Goal: Task Accomplishment & Management: Complete application form

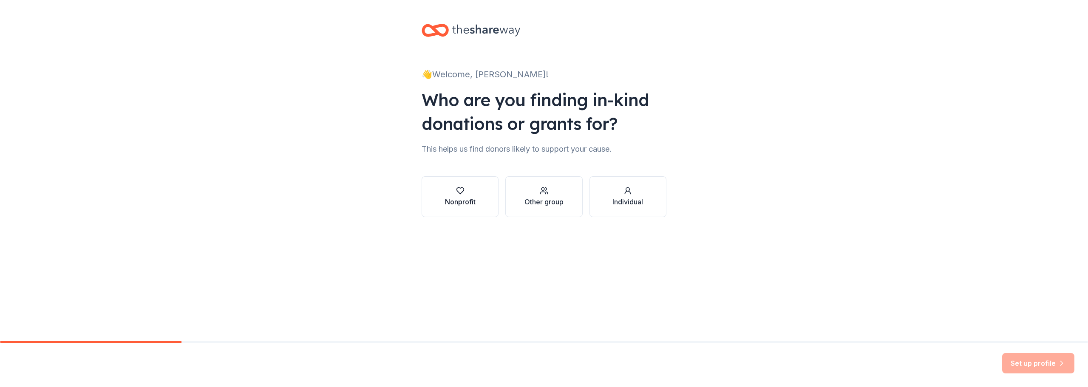
click at [451, 204] on div "Nonprofit" at bounding box center [460, 202] width 31 height 10
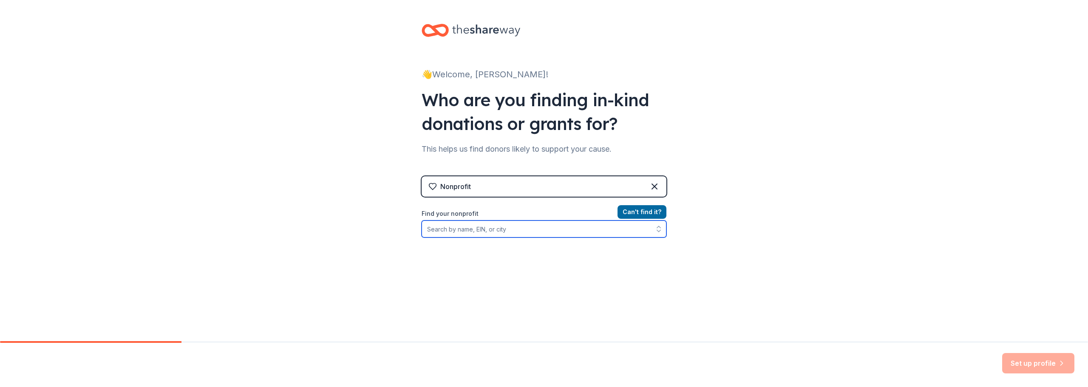
click at [479, 234] on input "Find your nonprofit" at bounding box center [544, 229] width 245 height 17
type input "[PERSON_NAME] ridge elementary pto"
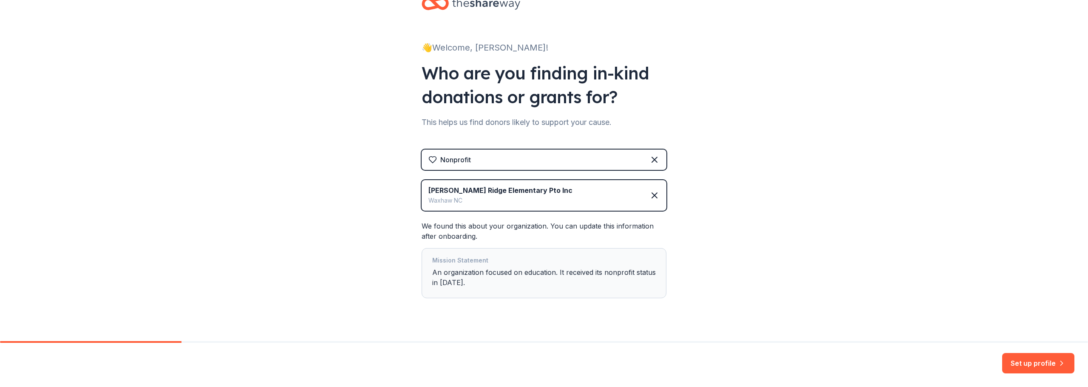
scroll to position [42, 0]
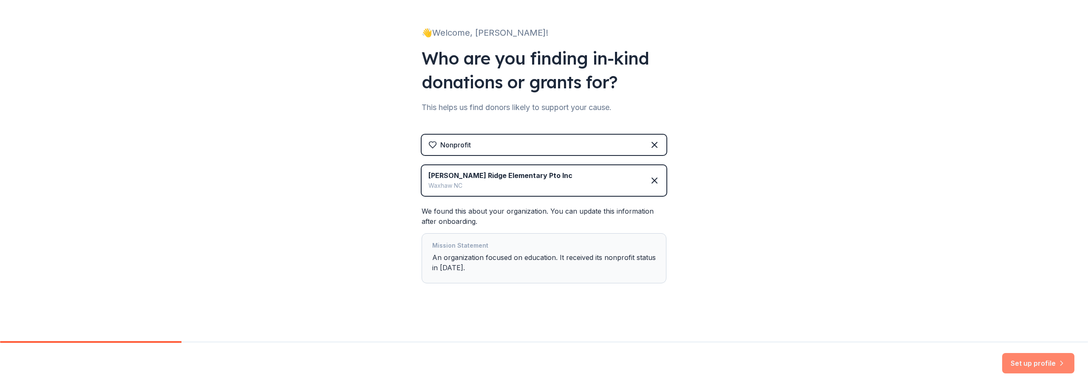
click at [1022, 359] on button "Set up profile" at bounding box center [1038, 363] width 72 height 20
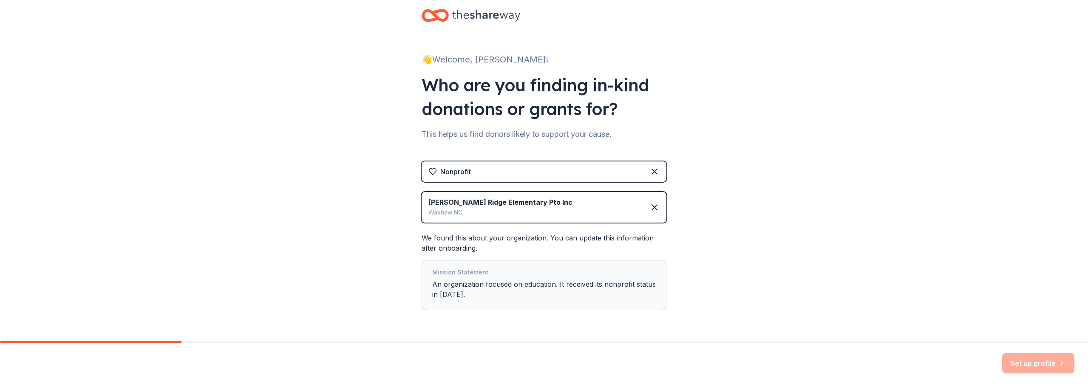
scroll to position [0, 0]
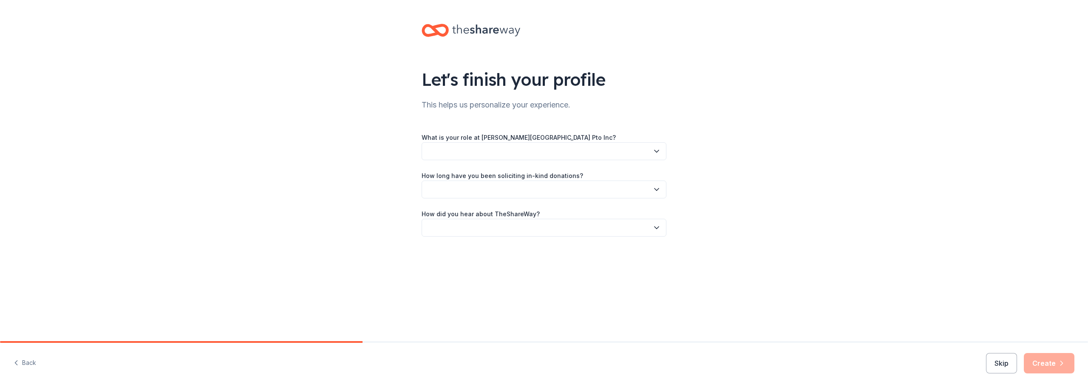
click at [481, 158] on button "button" at bounding box center [544, 151] width 245 height 18
click at [464, 175] on div "Board member" at bounding box center [452, 174] width 42 height 10
click at [464, 191] on button "button" at bounding box center [544, 190] width 245 height 18
click at [457, 213] on div "This is my first time!" at bounding box center [458, 212] width 54 height 10
click at [463, 225] on button "button" at bounding box center [544, 228] width 245 height 18
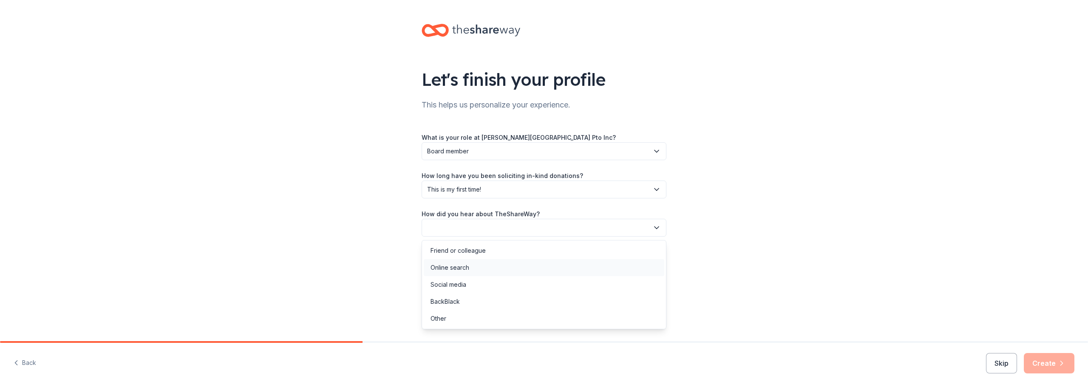
click at [457, 264] on div "Online search" at bounding box center [450, 268] width 39 height 10
click at [1055, 355] on button "Create" at bounding box center [1049, 363] width 51 height 20
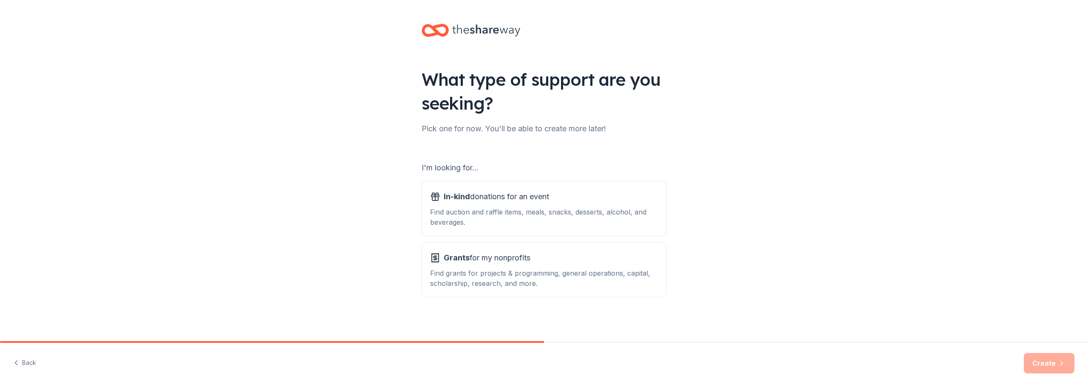
scroll to position [2, 0]
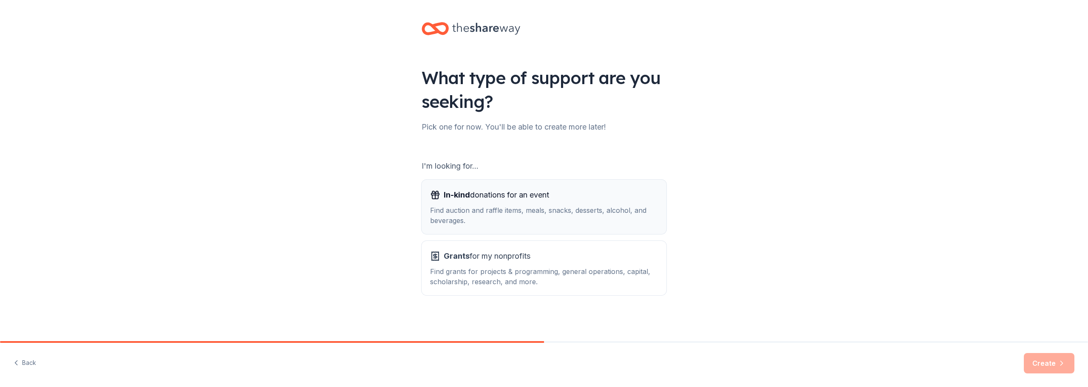
click at [484, 218] on div "Find auction and raffle items, meals, snacks, desserts, alcohol, and beverages." at bounding box center [544, 215] width 228 height 20
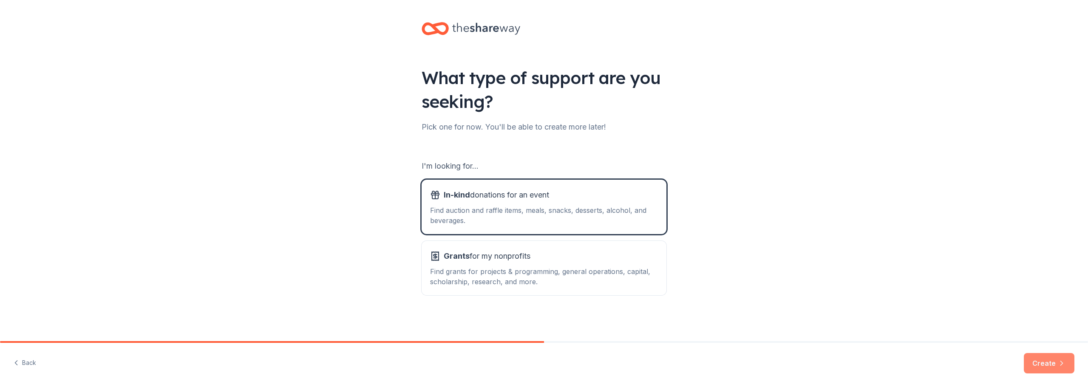
click at [1043, 368] on button "Create" at bounding box center [1049, 363] width 51 height 20
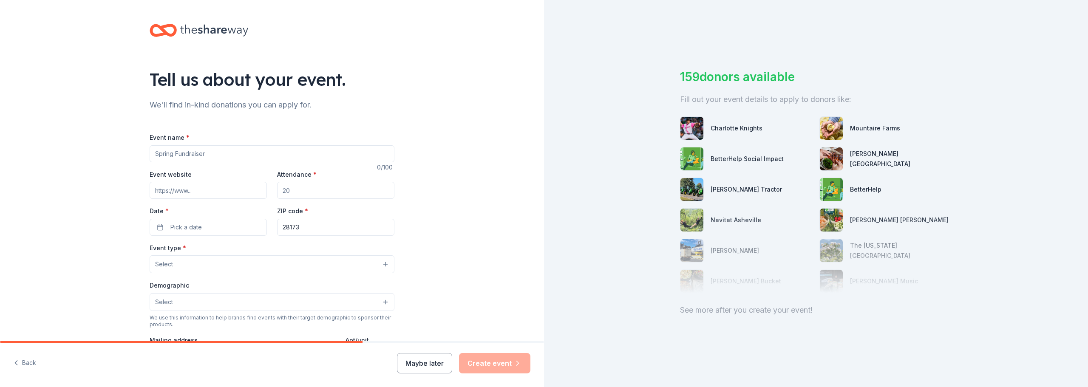
click at [205, 153] on input "Event name *" at bounding box center [272, 153] width 245 height 17
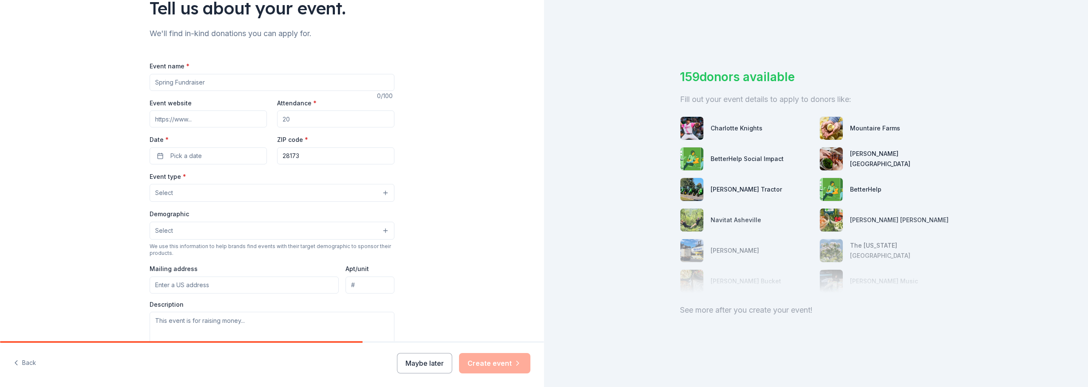
scroll to position [85, 0]
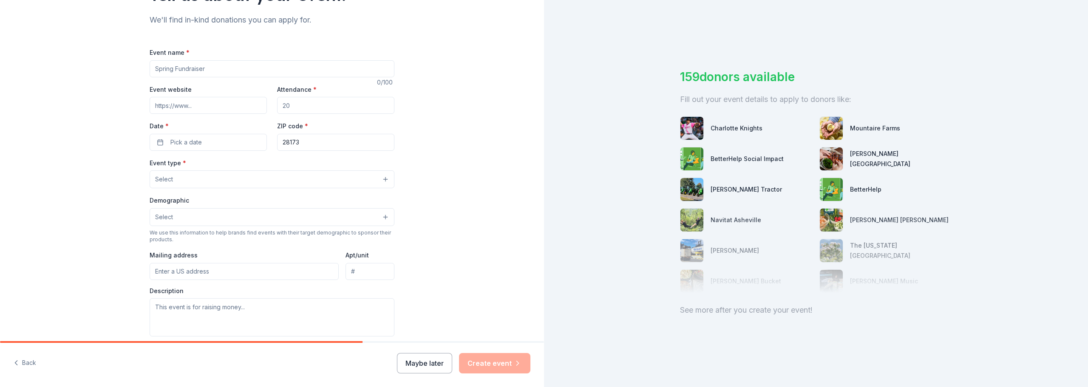
click at [748, 310] on div "See more after you create your event!" at bounding box center [816, 310] width 272 height 14
click at [272, 67] on input "Event name *" at bounding box center [272, 68] width 245 height 17
click at [212, 74] on input "Event name *" at bounding box center [272, 68] width 245 height 17
type input "Feed the Ram Fundraiser"
type input "[DOMAIN_NAME]"
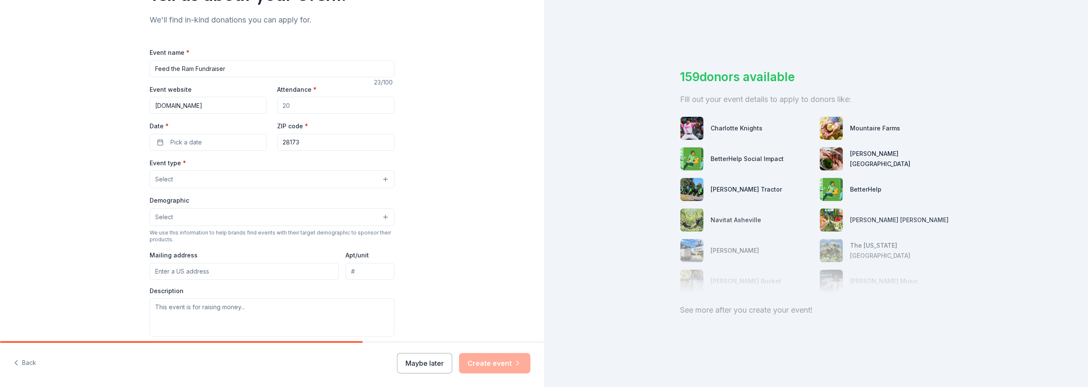
click at [356, 101] on input "Attendance *" at bounding box center [335, 105] width 117 height 17
drag, startPoint x: 302, startPoint y: 106, endPoint x: 252, endPoint y: 85, distance: 53.7
click at [259, 99] on div "Event website [DOMAIN_NAME] Attendance * Date * Pick a date ZIP code * 28173" at bounding box center [272, 117] width 245 height 67
type input "500"
click at [199, 147] on button "Pick a date" at bounding box center [208, 142] width 117 height 17
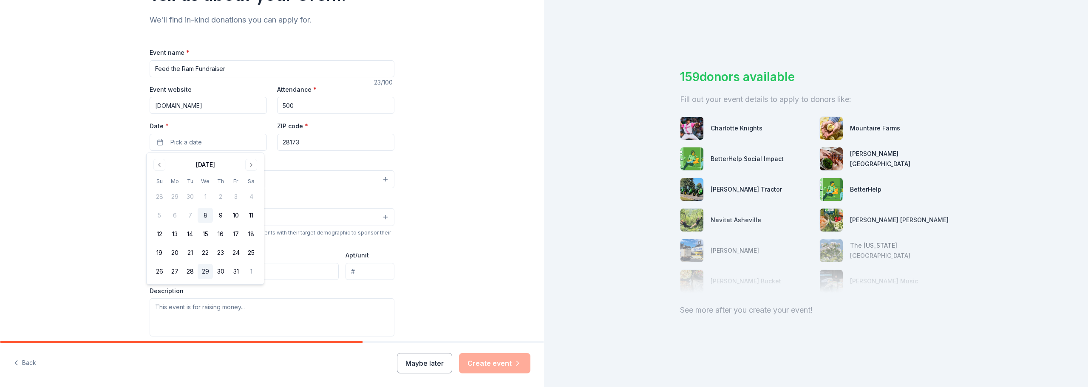
click at [207, 266] on button "29" at bounding box center [205, 271] width 15 height 15
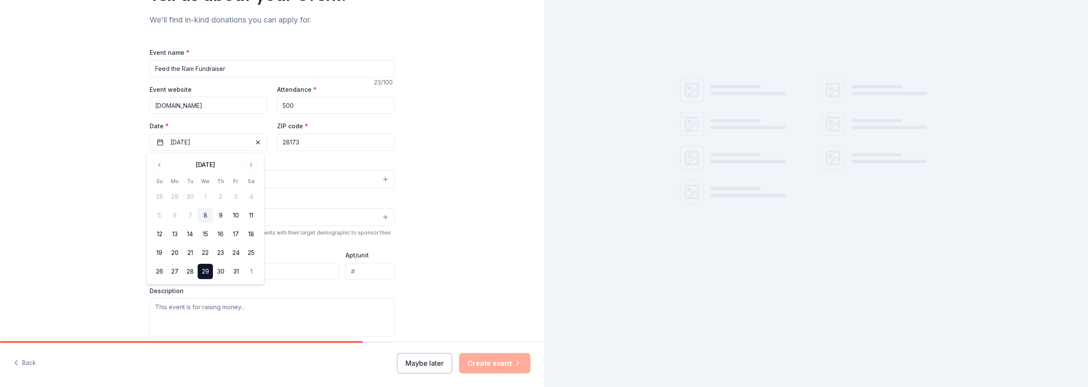
click at [422, 156] on div "Tell us about your event. We'll find in-kind donations you can apply for. Event…" at bounding box center [272, 198] width 544 height 566
click at [169, 177] on span "Select" at bounding box center [164, 179] width 18 height 10
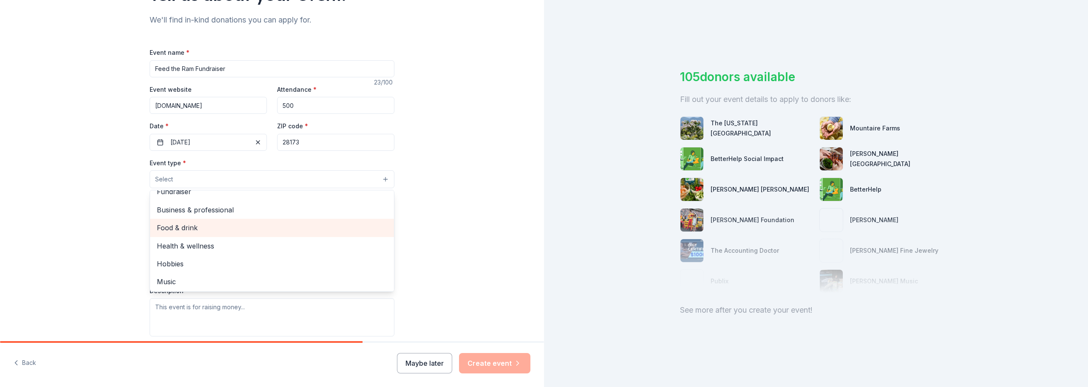
scroll to position [0, 0]
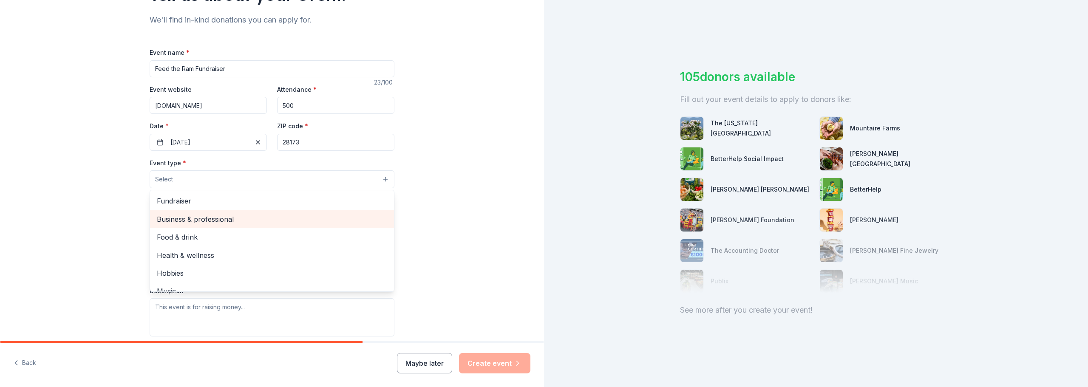
click at [195, 211] on div "Business & professional" at bounding box center [272, 219] width 244 height 18
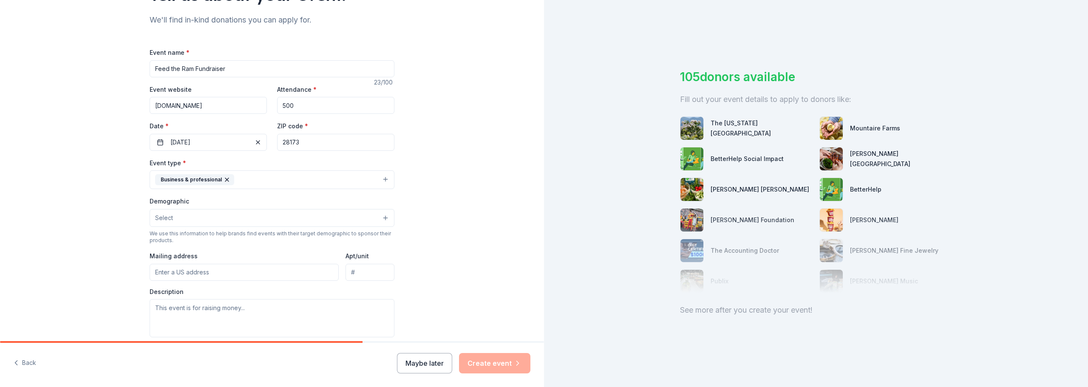
click at [224, 183] on icon "button" at bounding box center [227, 179] width 7 height 7
click at [155, 166] on label "Event type *" at bounding box center [168, 163] width 37 height 9
click at [155, 177] on span "Select" at bounding box center [164, 179] width 18 height 10
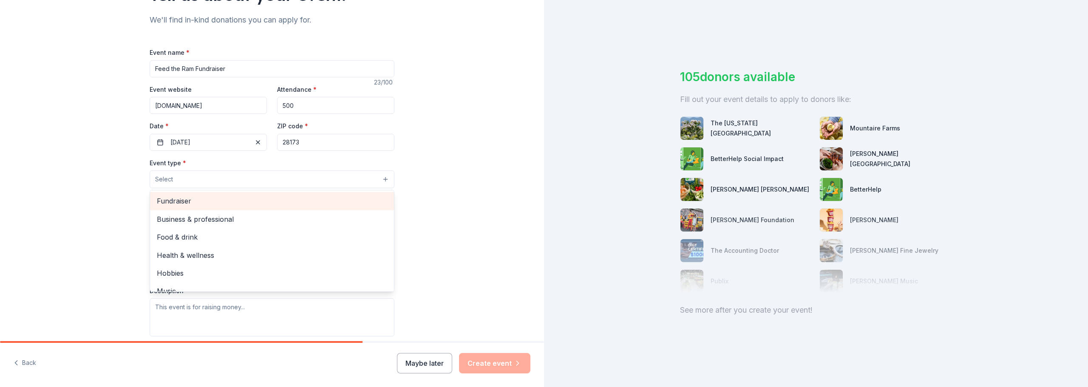
click at [161, 200] on span "Fundraiser" at bounding box center [272, 201] width 230 height 11
click at [126, 199] on div "Tell us about your event. We'll find in-kind donations you can apply for. Event…" at bounding box center [272, 198] width 544 height 567
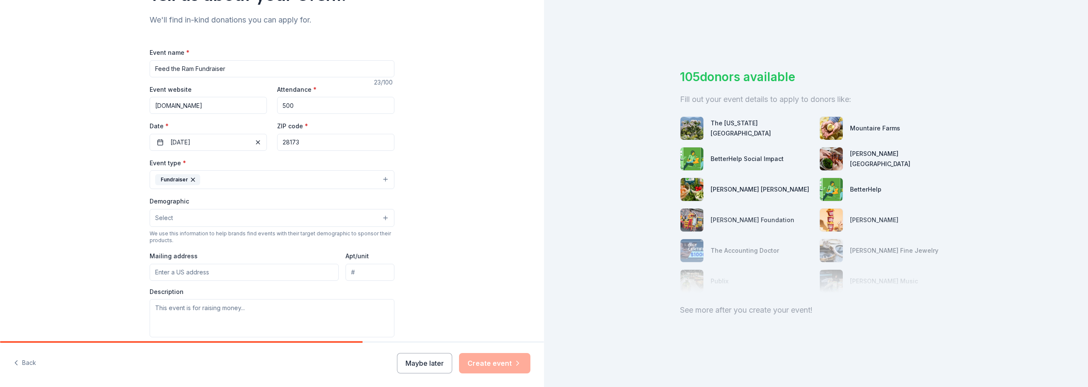
click at [197, 230] on div "We use this information to help brands find events with their target demographi…" at bounding box center [272, 237] width 245 height 14
click at [198, 221] on button "Select" at bounding box center [272, 218] width 245 height 18
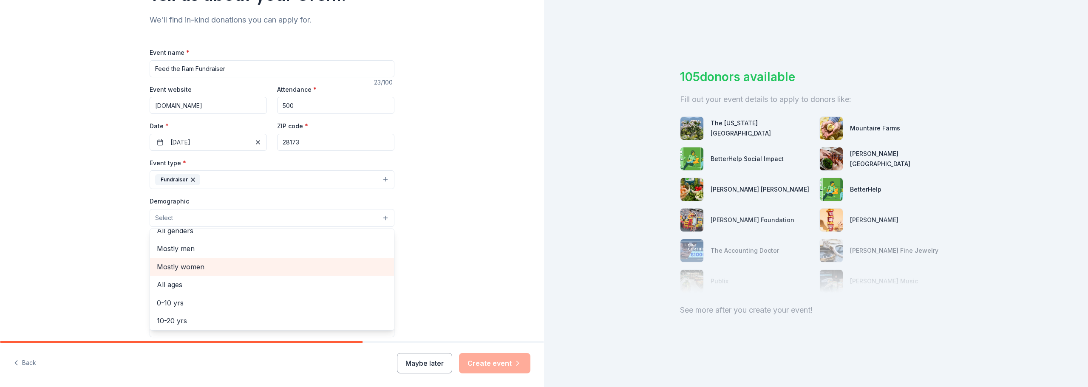
scroll to position [51, 0]
click at [195, 262] on span "0-10 yrs" at bounding box center [272, 260] width 230 height 11
click at [86, 239] on div "Tell us about your event. We'll find in-kind donations you can apply for. Event…" at bounding box center [272, 198] width 544 height 567
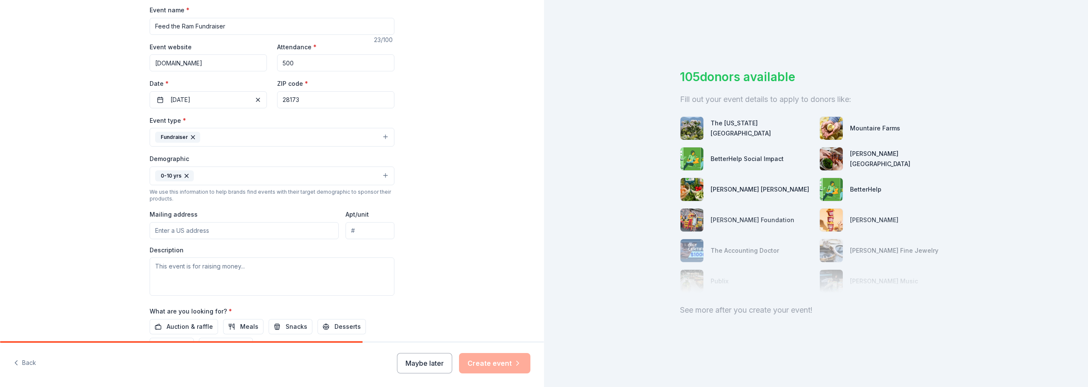
scroll to position [170, 0]
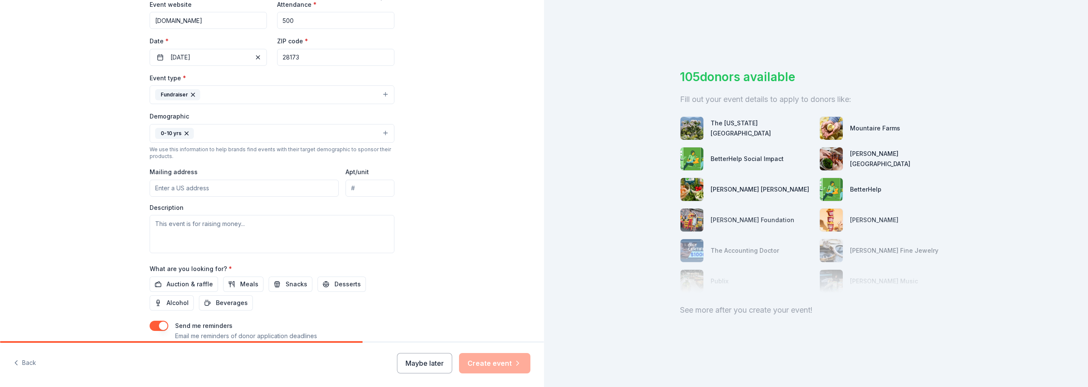
click at [225, 188] on input "Mailing address" at bounding box center [244, 188] width 189 height 17
click at [292, 183] on input "[STREET_ADDRESS][PERSON_NAME]" at bounding box center [244, 188] width 189 height 17
drag, startPoint x: 301, startPoint y: 187, endPoint x: 28, endPoint y: 179, distance: 272.6
click at [28, 179] on div "Tell us about your event. We'll find in-kind donations you can apply for. Event…" at bounding box center [272, 113] width 544 height 567
type input "[STREET_ADDRESS]"
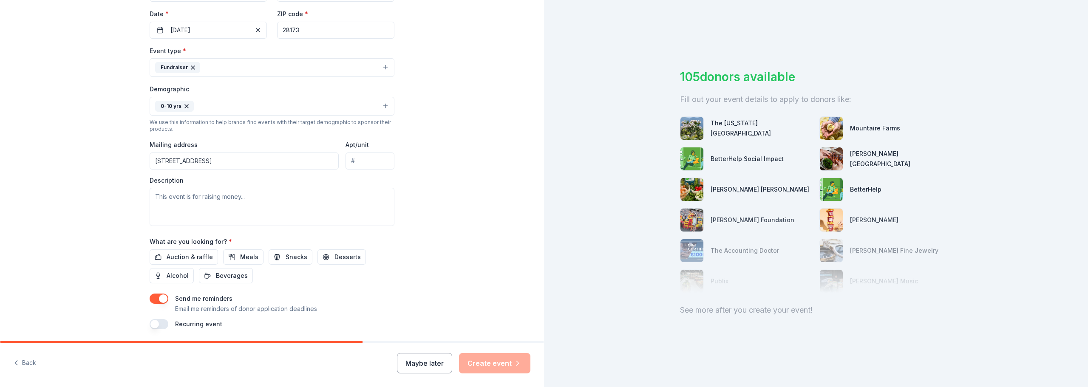
scroll to position [213, 0]
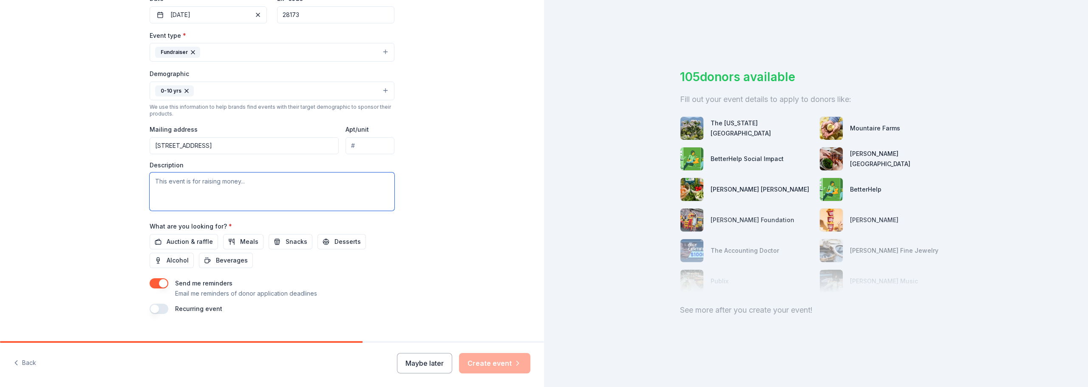
click at [192, 196] on textarea at bounding box center [272, 192] width 245 height 38
click at [167, 240] on span "Auction & raffle" at bounding box center [190, 242] width 46 height 10
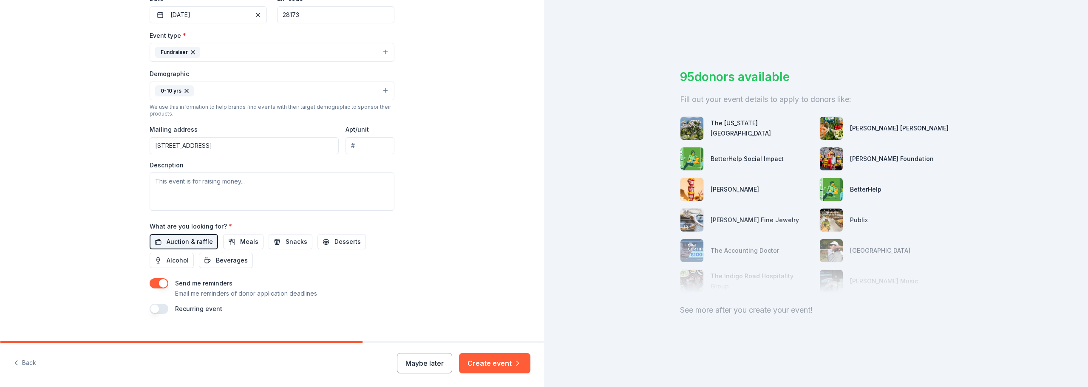
click at [179, 244] on span "Auction & raffle" at bounding box center [190, 242] width 46 height 10
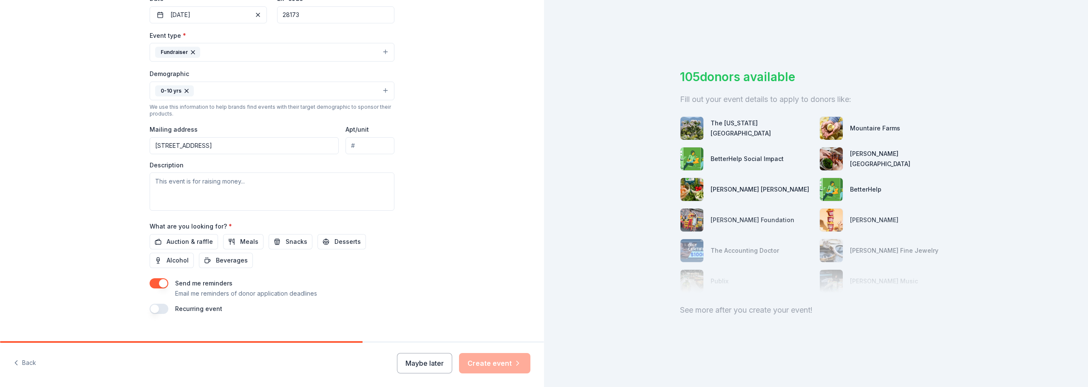
click at [179, 233] on div "What are you looking for? * Auction & raffle Meals Snacks Desserts Alcohol Beve…" at bounding box center [272, 244] width 245 height 47
click at [184, 241] on span "Auction & raffle" at bounding box center [190, 242] width 46 height 10
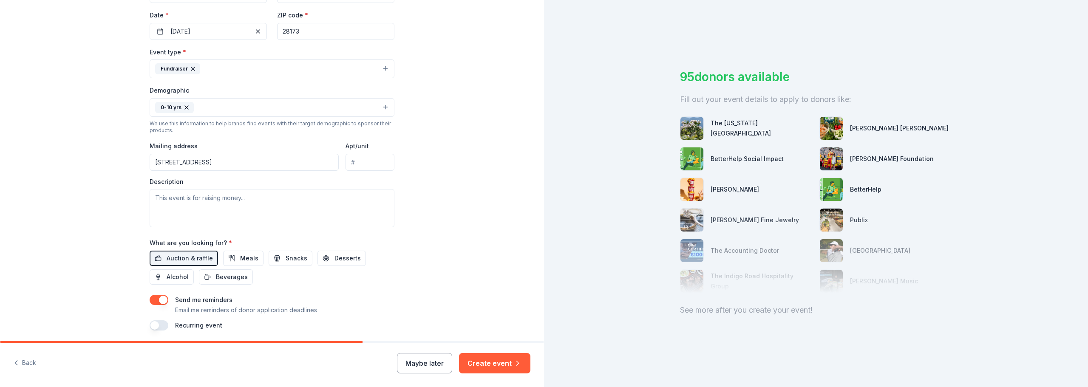
scroll to position [226, 0]
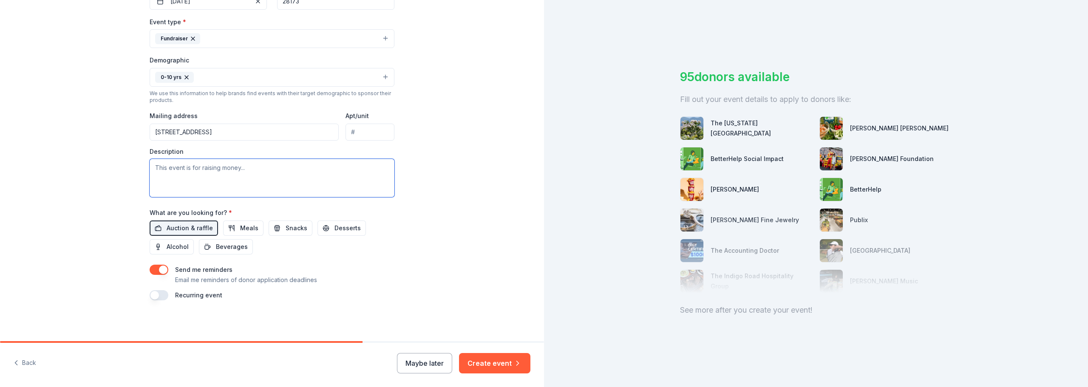
click at [180, 184] on textarea at bounding box center [272, 178] width 245 height 38
drag, startPoint x: 281, startPoint y: 181, endPoint x: 243, endPoint y: 172, distance: 38.9
click at [280, 180] on textarea "This event" at bounding box center [272, 178] width 245 height 38
drag, startPoint x: 234, startPoint y: 170, endPoint x: 77, endPoint y: 172, distance: 156.4
click at [77, 172] on div "Tell us about your event. We'll find in-kind donations you can apply for. Event…" at bounding box center [272, 57] width 544 height 567
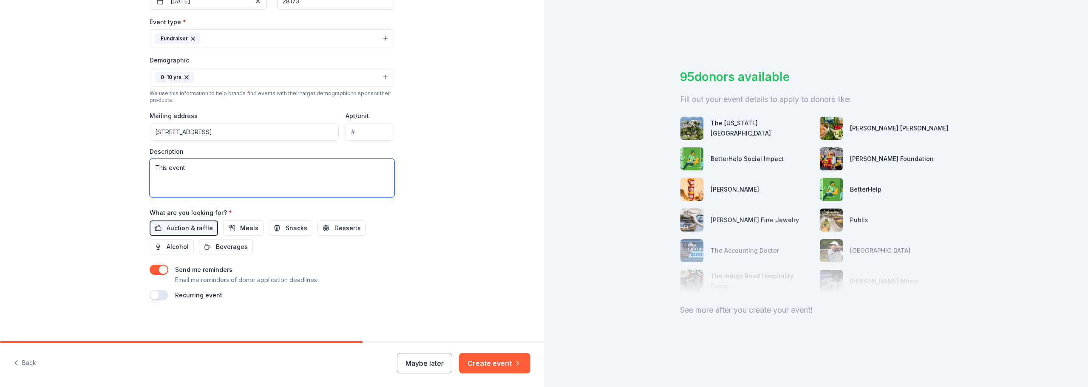
paste textarea "It’s time to Feed the Ram! Each year, our [PERSON_NAME][GEOGRAPHIC_DATA] commun…"
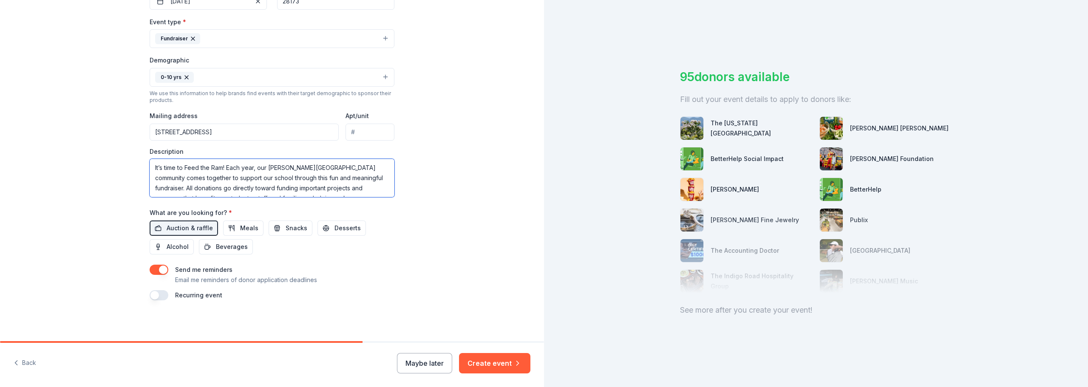
scroll to position [97, 0]
type textarea "It’s time to Feed the Ram! Each year, our [PERSON_NAME][GEOGRAPHIC_DATA] commun…"
click at [481, 363] on button "Create event" at bounding box center [494, 363] width 71 height 20
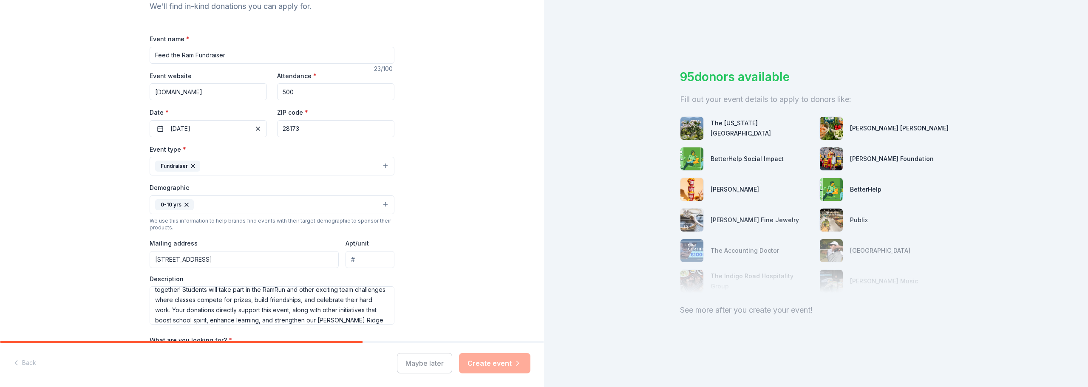
scroll to position [4, 0]
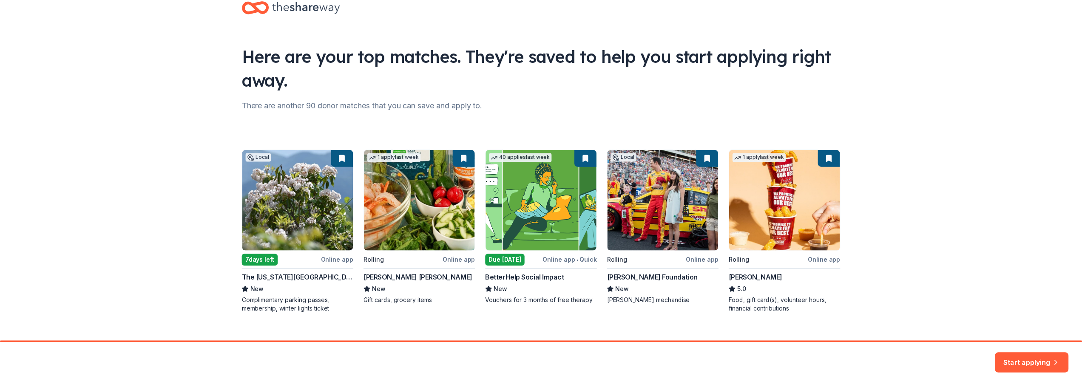
scroll to position [37, 0]
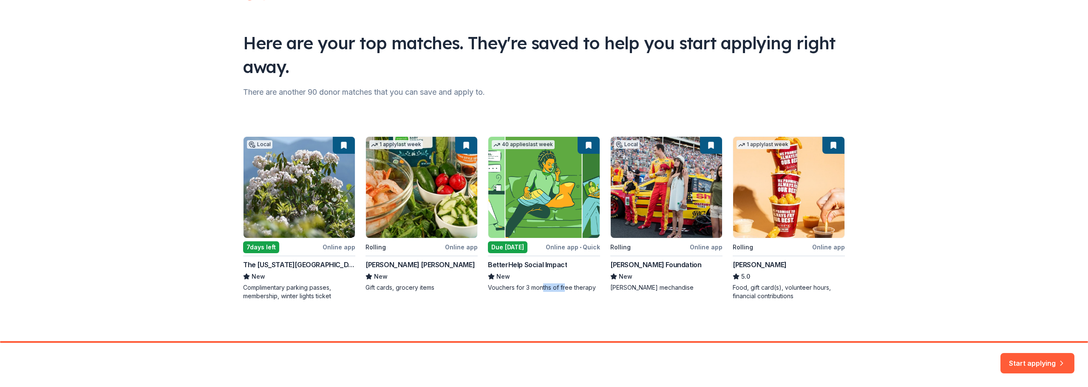
drag, startPoint x: 539, startPoint y: 289, endPoint x: 563, endPoint y: 287, distance: 24.7
click at [563, 287] on div "Local 7 days left Online app The [US_STATE][GEOGRAPHIC_DATA] New Complimentary …" at bounding box center [544, 218] width 602 height 164
drag, startPoint x: 665, startPoint y: 287, endPoint x: 633, endPoint y: 289, distance: 32.3
click at [633, 289] on div "Local 7 days left Online app The [US_STATE][GEOGRAPHIC_DATA] New Complimentary …" at bounding box center [544, 218] width 602 height 164
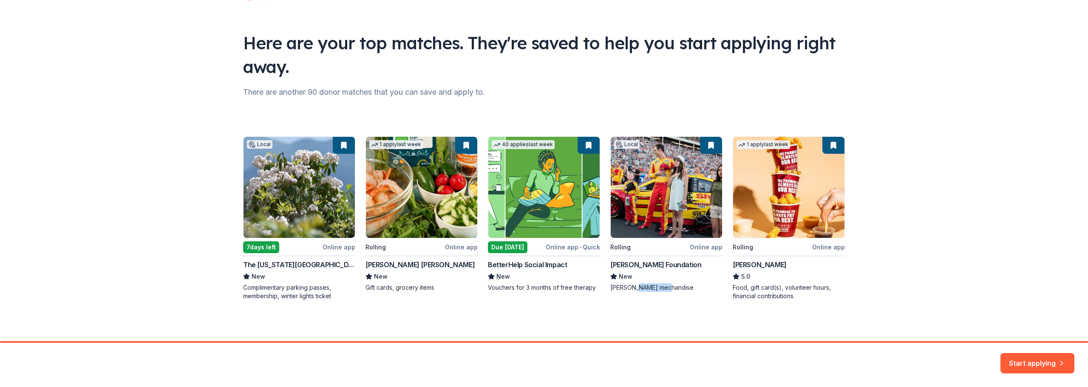
click at [633, 289] on div "Local 7 days left Online app The [US_STATE][GEOGRAPHIC_DATA] New Complimentary …" at bounding box center [544, 218] width 602 height 164
click at [1013, 357] on button "Start applying" at bounding box center [1038, 358] width 74 height 20
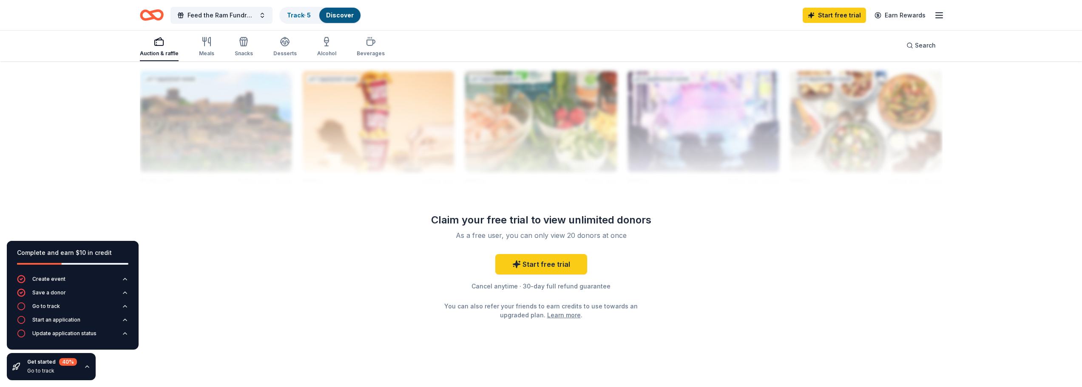
scroll to position [848, 0]
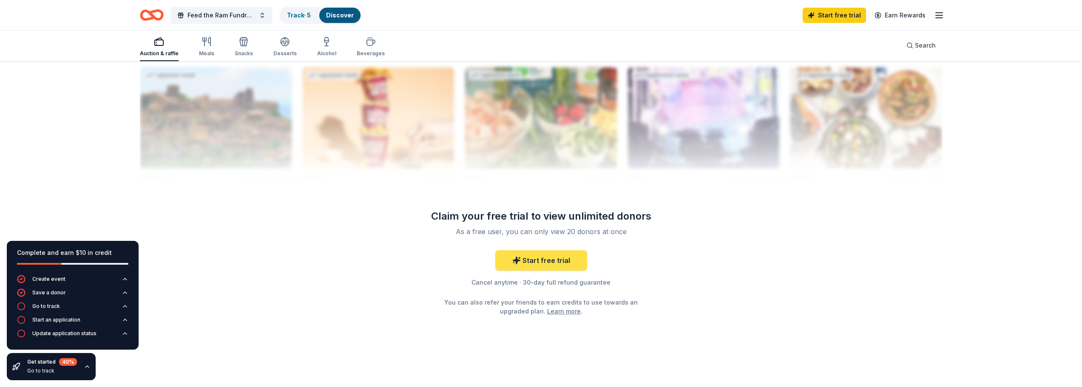
click at [534, 264] on link "Start free trial" at bounding box center [541, 260] width 92 height 20
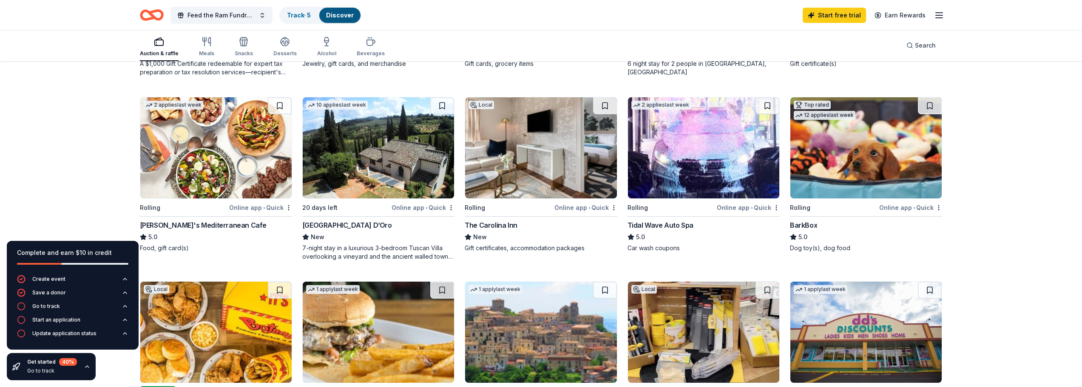
scroll to position [423, 0]
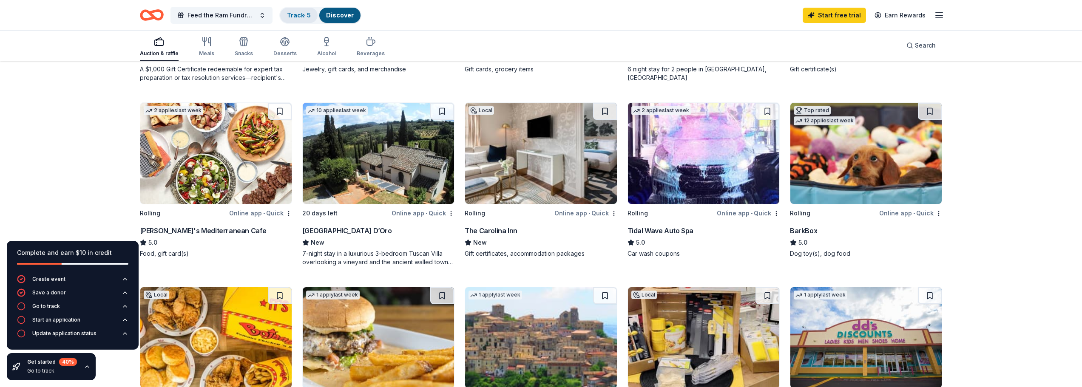
click at [292, 15] on link "Track · 5" at bounding box center [299, 14] width 24 height 7
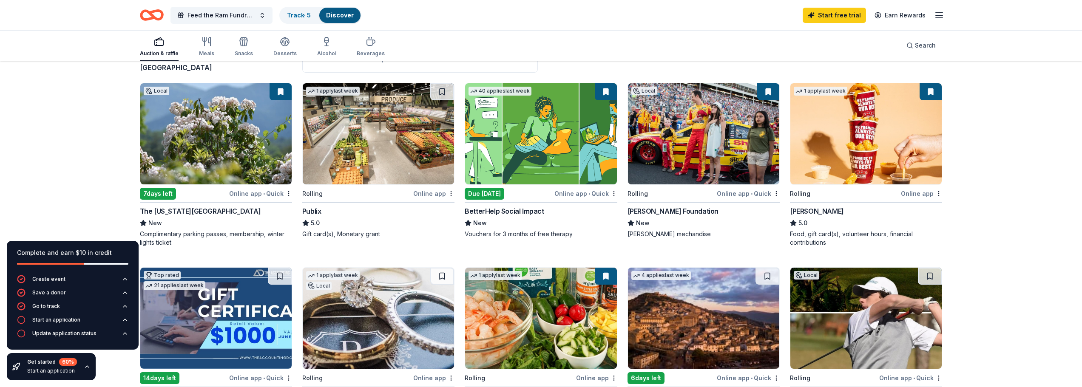
scroll to position [0, 0]
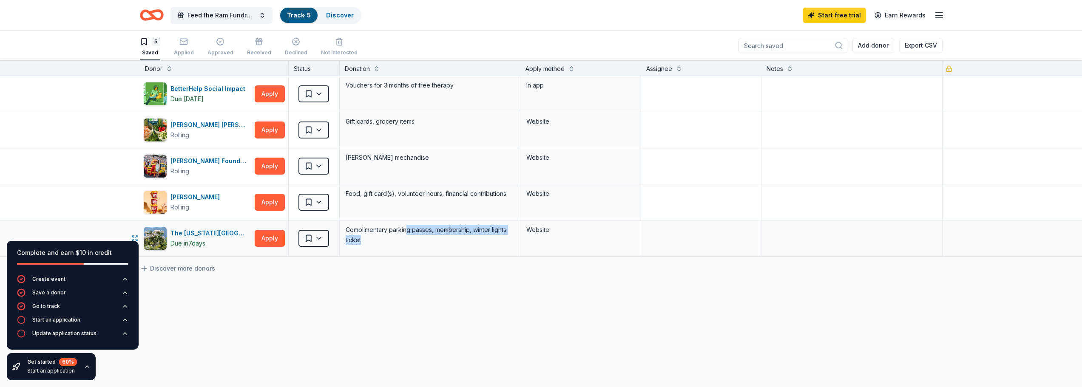
drag, startPoint x: 403, startPoint y: 228, endPoint x: 404, endPoint y: 242, distance: 14.0
click at [404, 242] on div "Complimentary parking passes, membership, winter lights ticket" at bounding box center [430, 235] width 170 height 22
drag, startPoint x: 401, startPoint y: 229, endPoint x: 609, endPoint y: 236, distance: 208.4
click at [609, 236] on div "The [US_STATE][GEOGRAPHIC_DATA] Due [DATE] Apply Saved Complimentary parking pa…" at bounding box center [541, 239] width 871 height 36
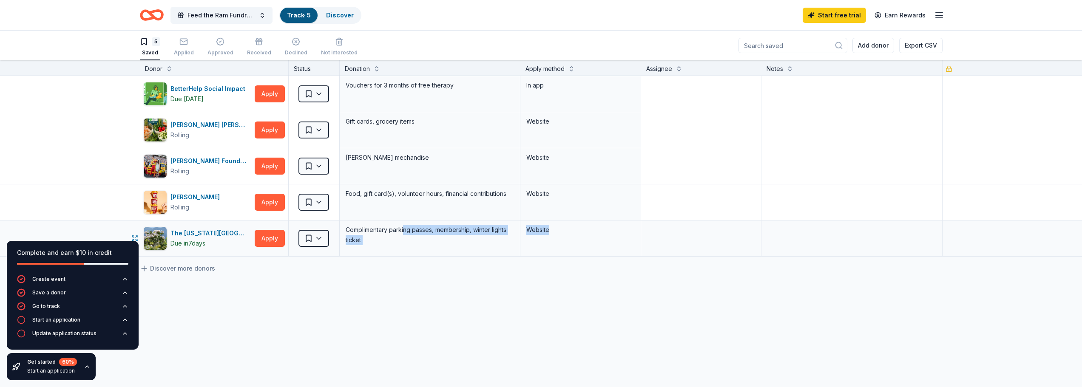
click at [582, 238] on div "Website" at bounding box center [580, 239] width 121 height 36
click at [181, 234] on div "The [US_STATE][GEOGRAPHIC_DATA]" at bounding box center [210, 233] width 81 height 10
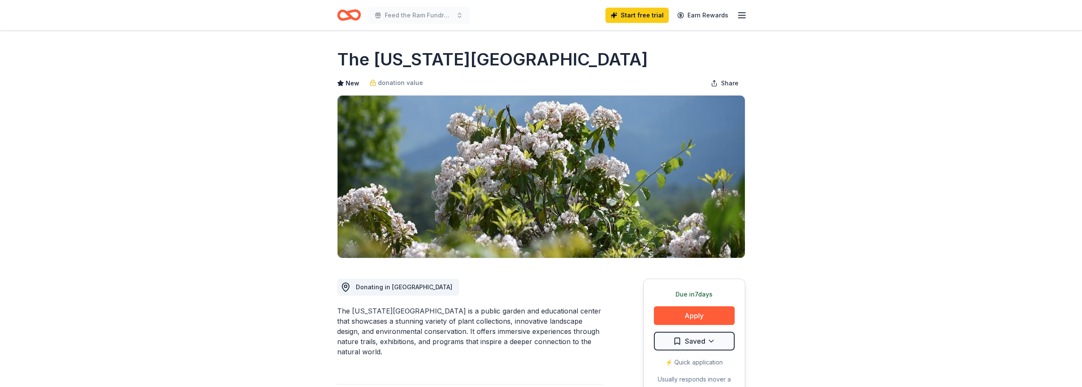
drag, startPoint x: 331, startPoint y: 55, endPoint x: 596, endPoint y: 59, distance: 264.8
drag, startPoint x: 584, startPoint y: 60, endPoint x: 370, endPoint y: 49, distance: 214.5
click at [369, 48] on h1 "The [US_STATE][GEOGRAPHIC_DATA]" at bounding box center [492, 60] width 311 height 24
